Goal: Information Seeking & Learning: Learn about a topic

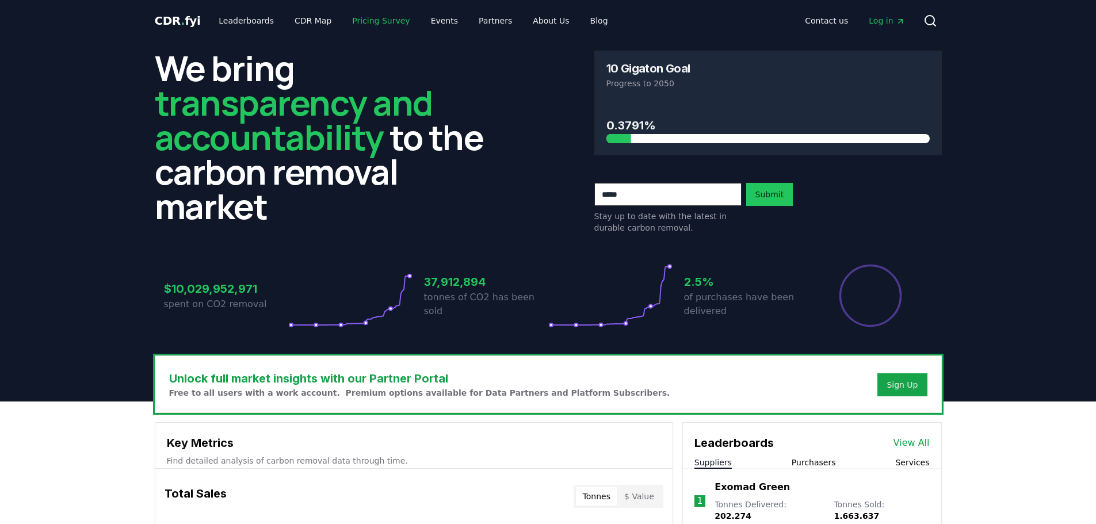
click at [351, 22] on link "Pricing Survey" at bounding box center [381, 20] width 76 height 21
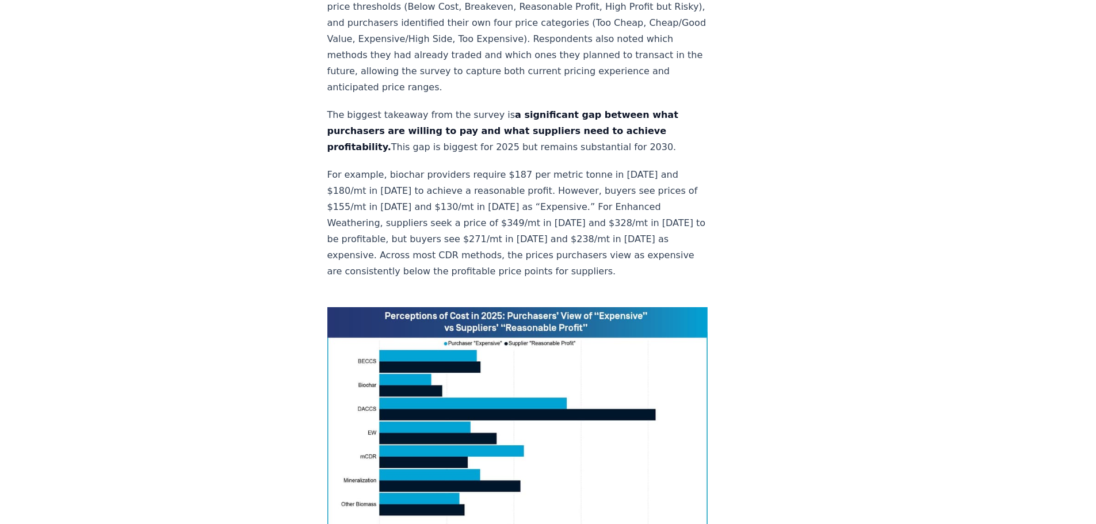
scroll to position [921, 0]
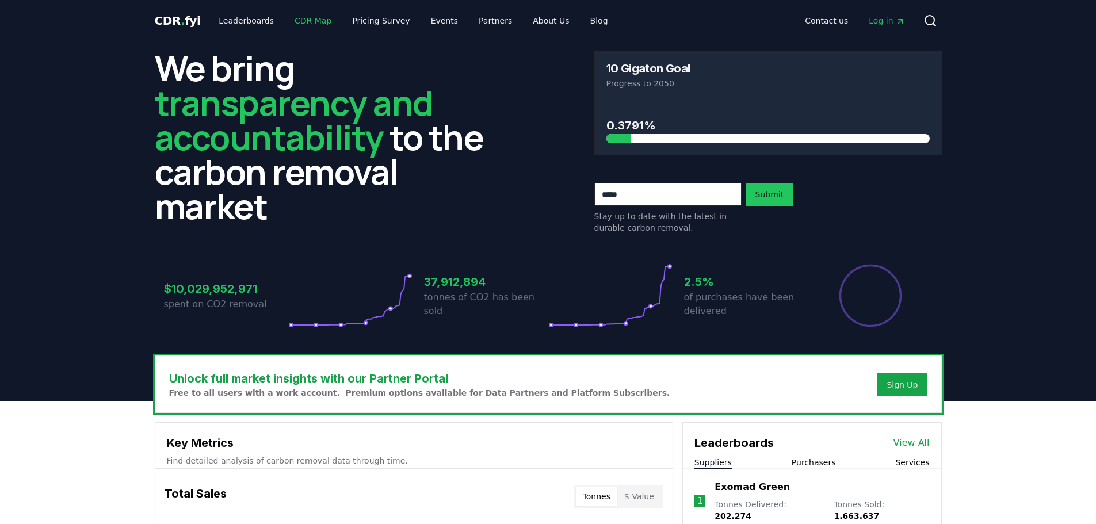
click at [296, 19] on link "CDR Map" at bounding box center [312, 20] width 55 height 21
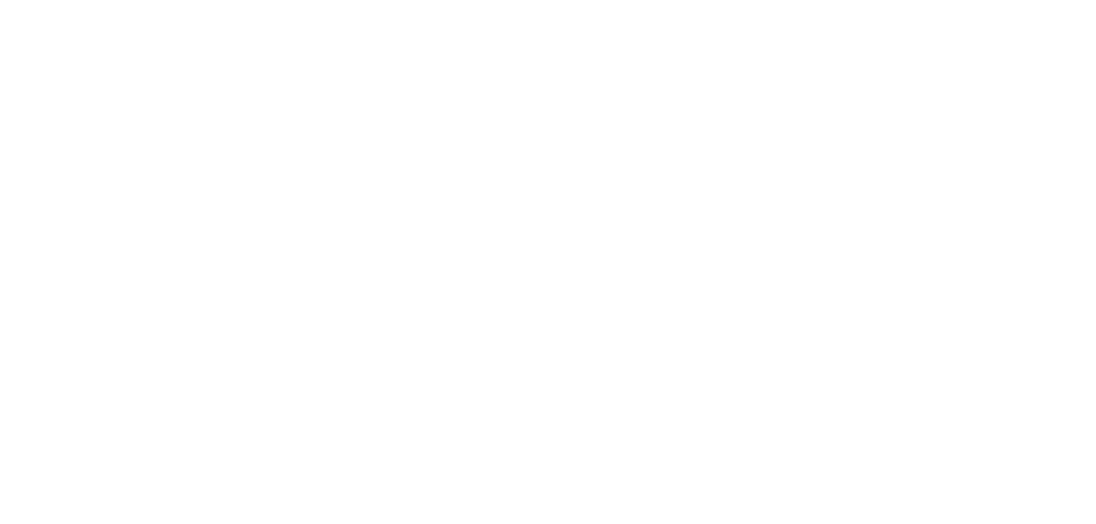
scroll to position [9, 0]
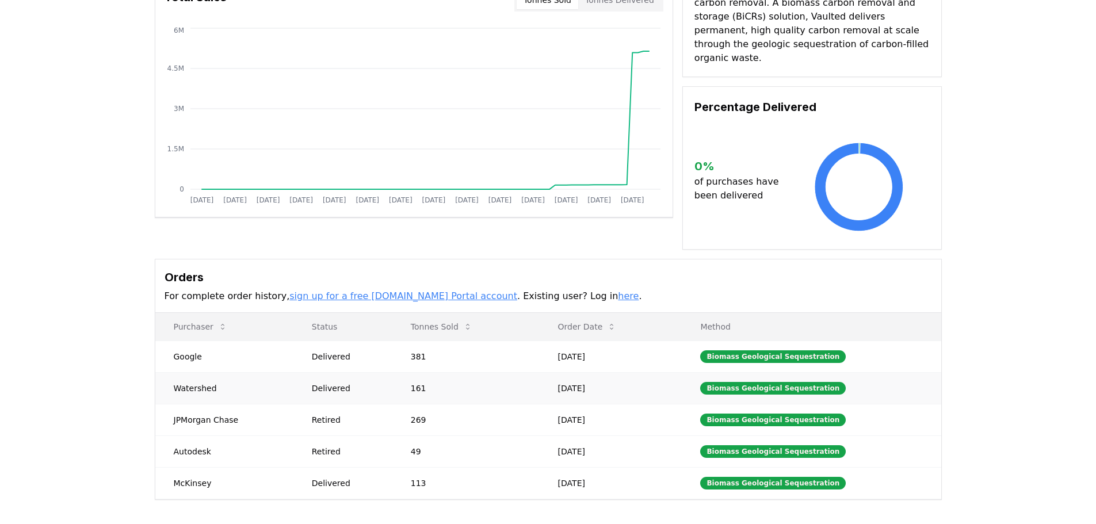
scroll to position [58, 0]
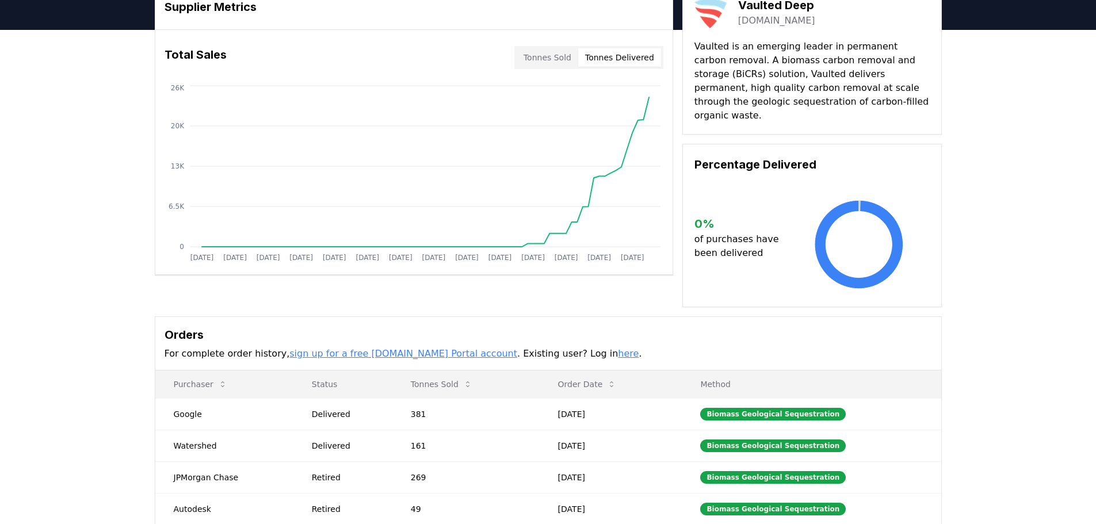
click at [631, 51] on button "Tonnes Delivered" at bounding box center [619, 57] width 83 height 18
click at [763, 232] on p "of purchases have been delivered" at bounding box center [741, 246] width 94 height 28
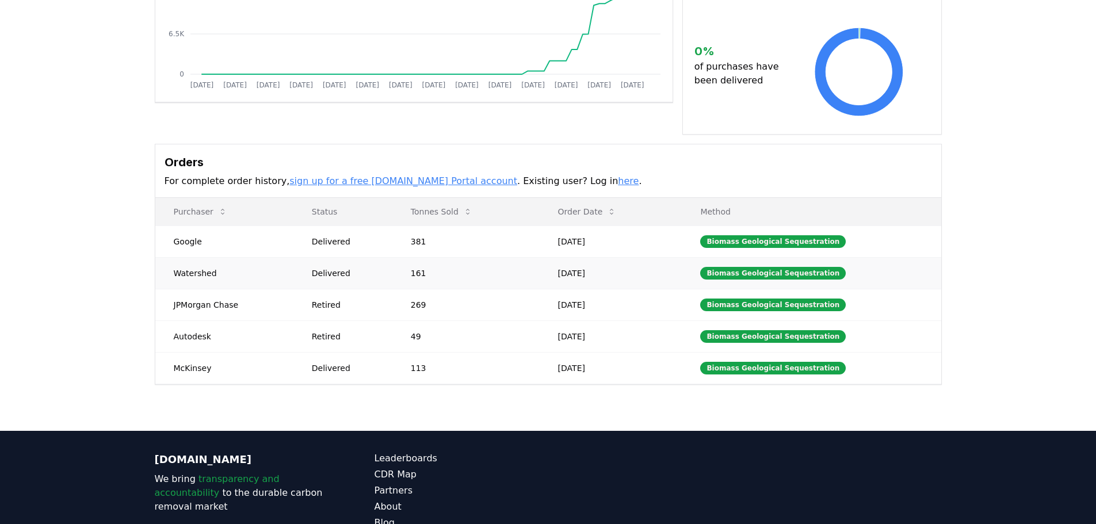
scroll to position [0, 0]
